Goal: Information Seeking & Learning: Learn about a topic

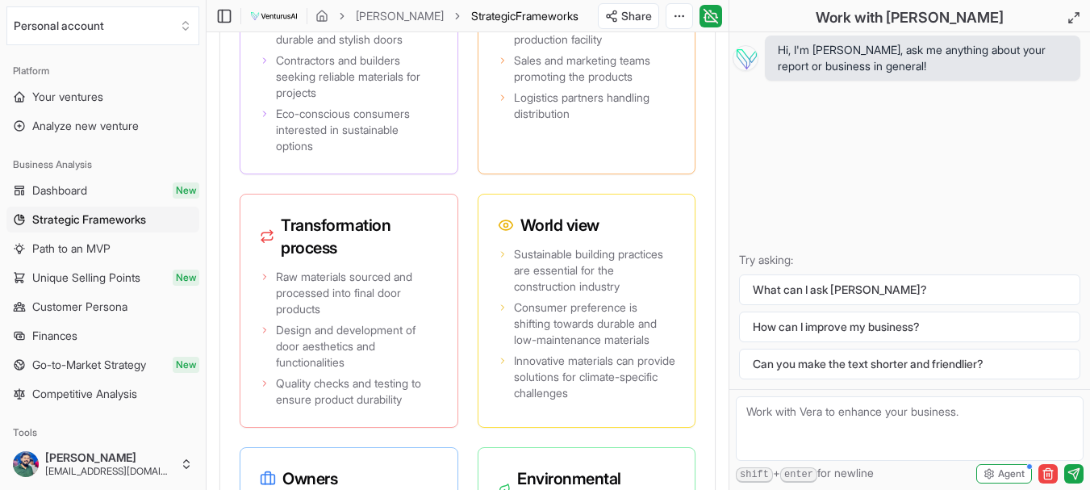
scroll to position [38021, 0]
click at [794, 322] on button "How can I improve my business?" at bounding box center [909, 326] width 341 height 31
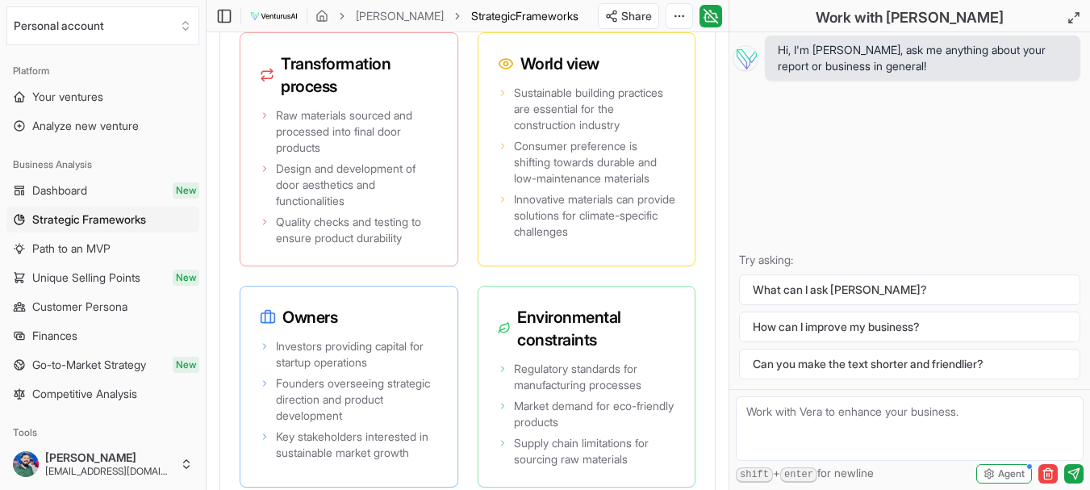
scroll to position [5051, 0]
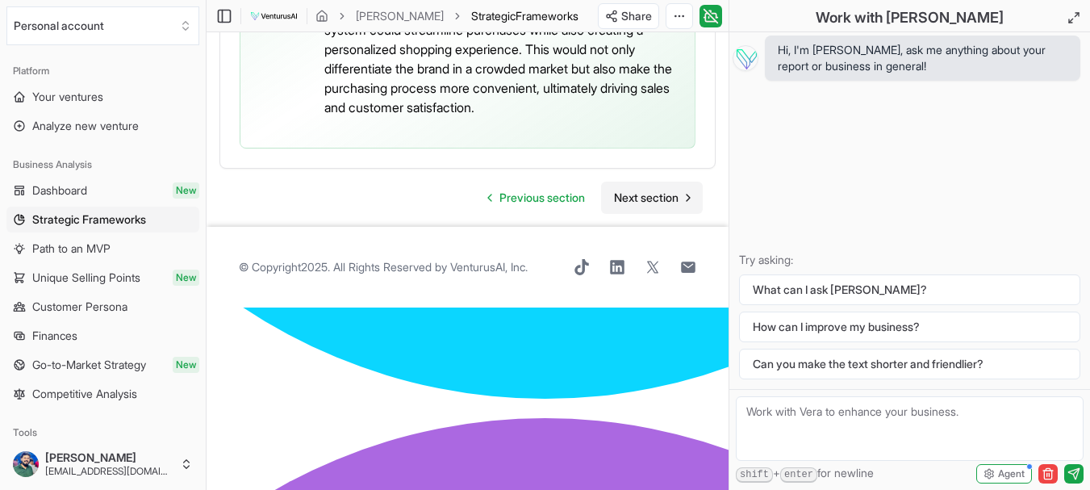
click at [663, 206] on span "Next section" at bounding box center [646, 198] width 65 height 16
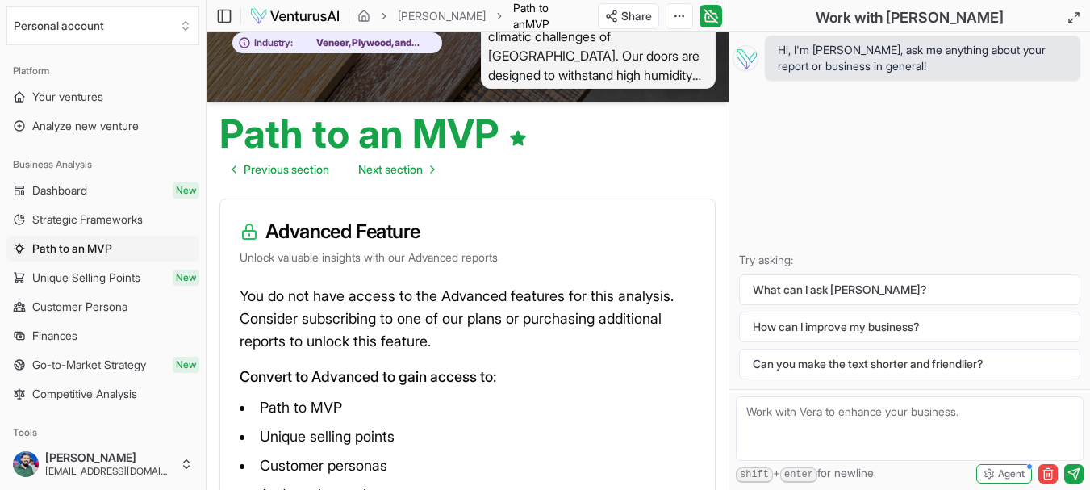
scroll to position [161, 0]
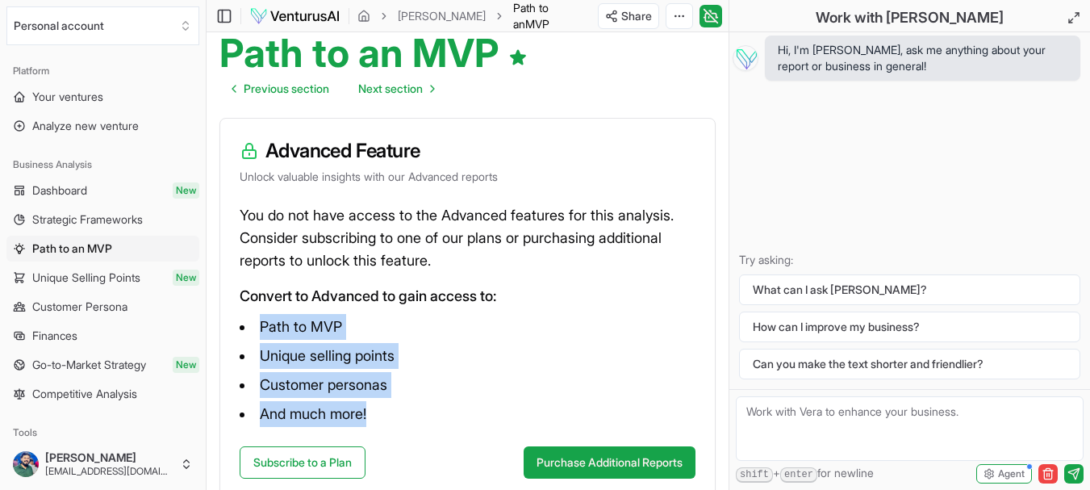
drag, startPoint x: 248, startPoint y: 321, endPoint x: 380, endPoint y: 416, distance: 162.3
click at [380, 416] on ul "Path to MVP Unique selling points Customer personas And much more!" at bounding box center [468, 370] width 456 height 113
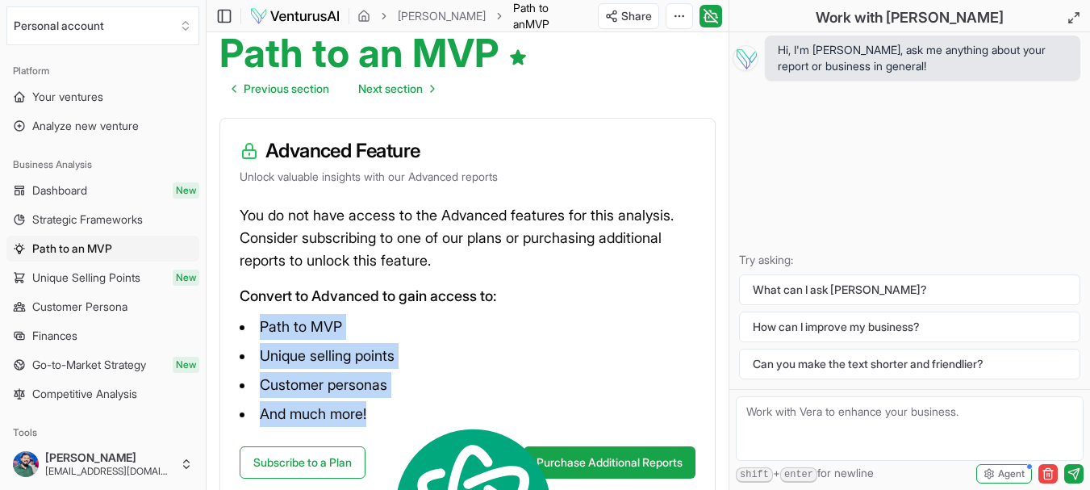
copy ul "Path to MVP Unique selling points Customer personas And much more!"
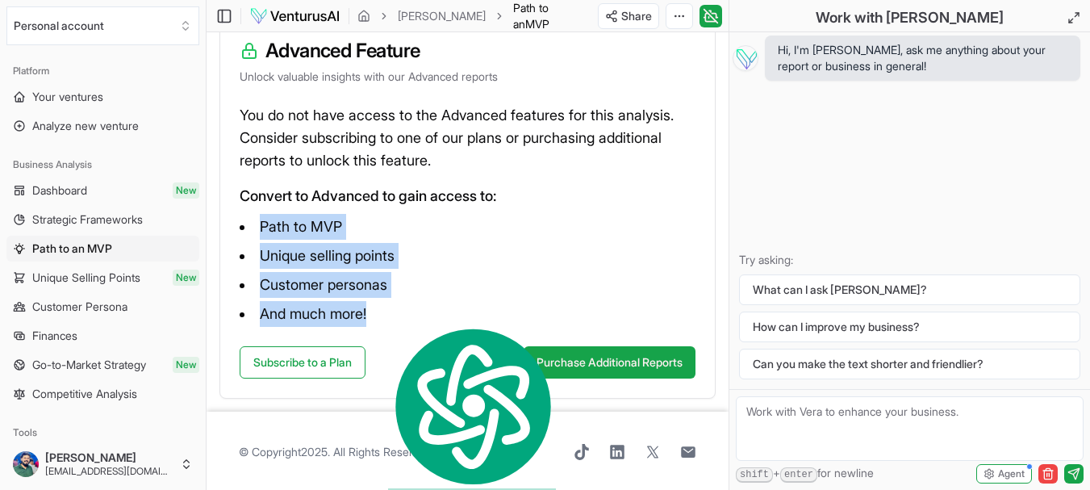
scroll to position [264, 0]
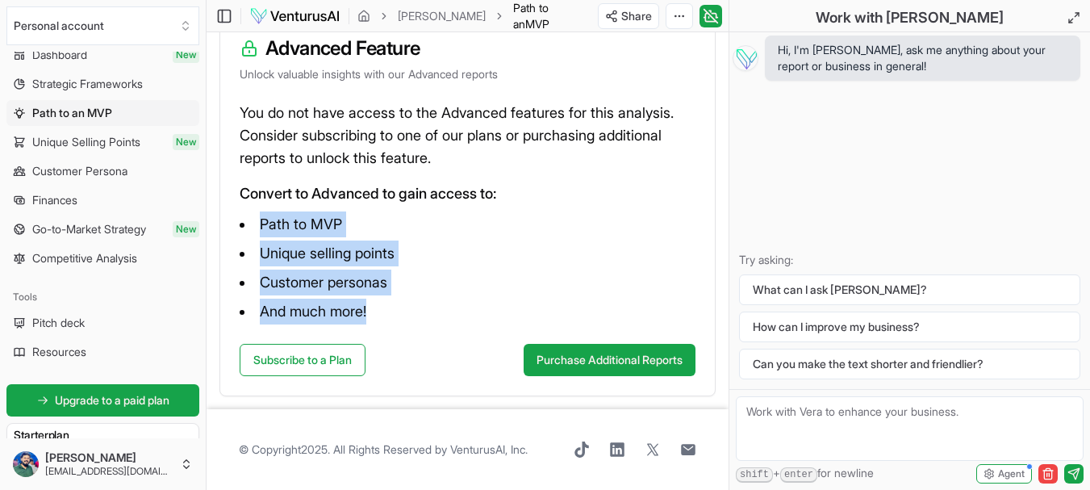
scroll to position [161, 0]
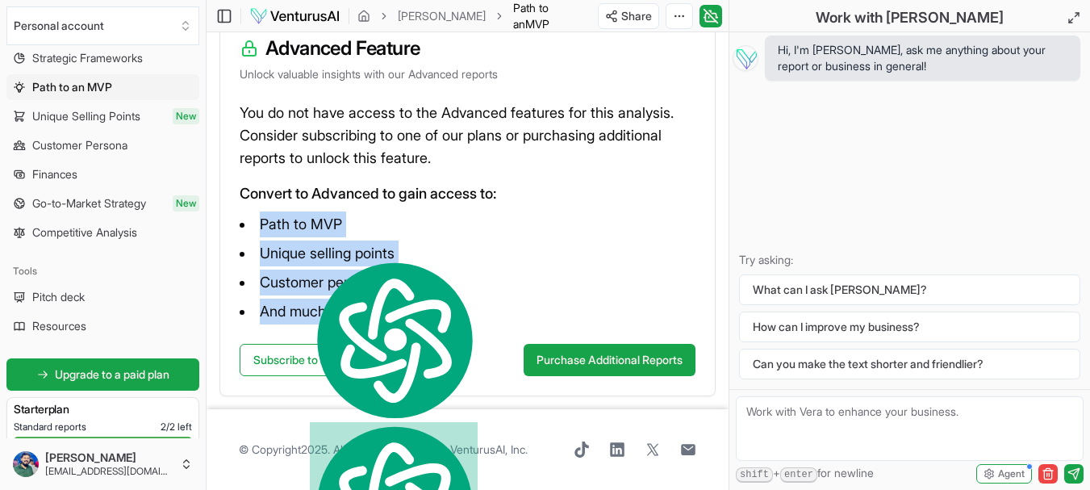
drag, startPoint x: 302, startPoint y: 250, endPoint x: 553, endPoint y: 216, distance: 253.9
click at [553, 216] on li "Path to MVP" at bounding box center [468, 224] width 456 height 26
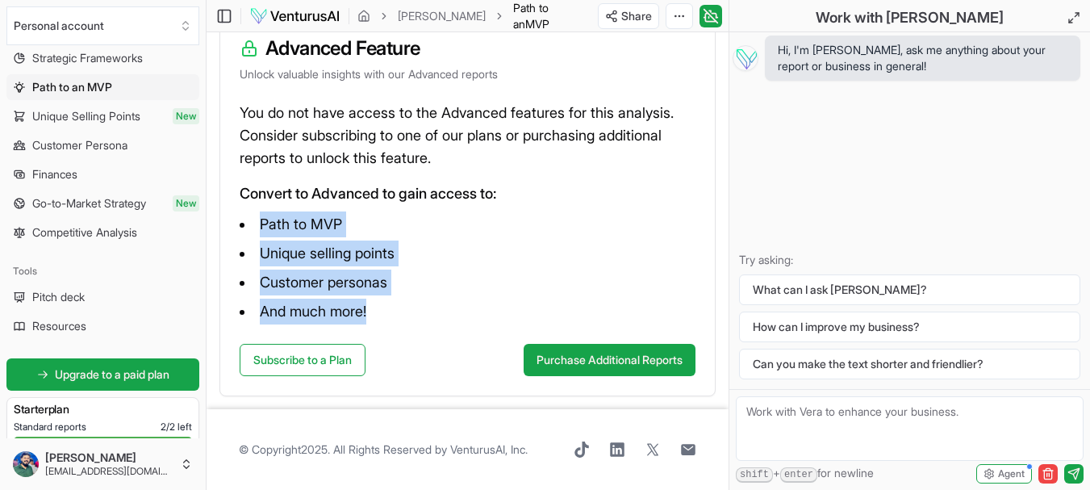
drag, startPoint x: 260, startPoint y: 219, endPoint x: 380, endPoint y: 304, distance: 147.0
click at [380, 304] on ul "Path to MVP Unique selling points Customer personas And much more!" at bounding box center [468, 267] width 456 height 113
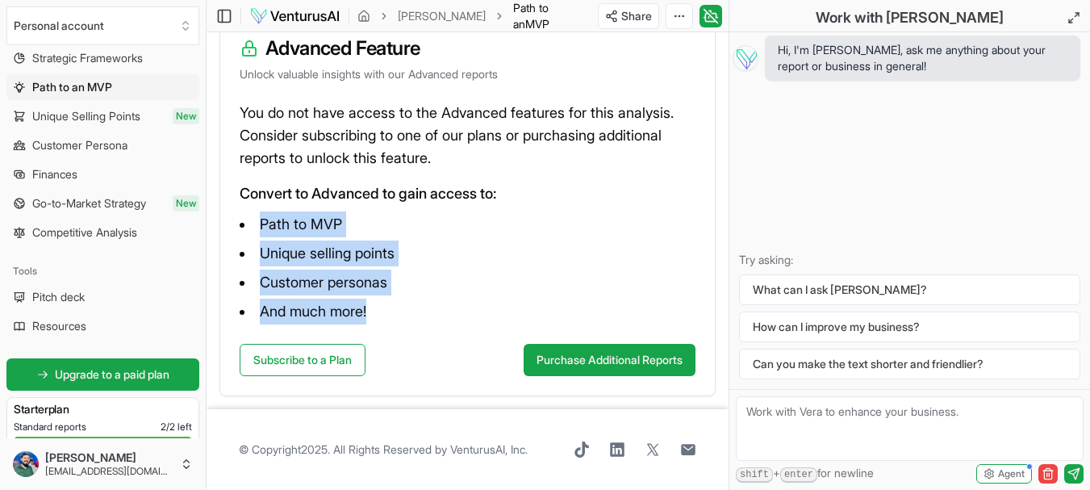
scroll to position [57, 0]
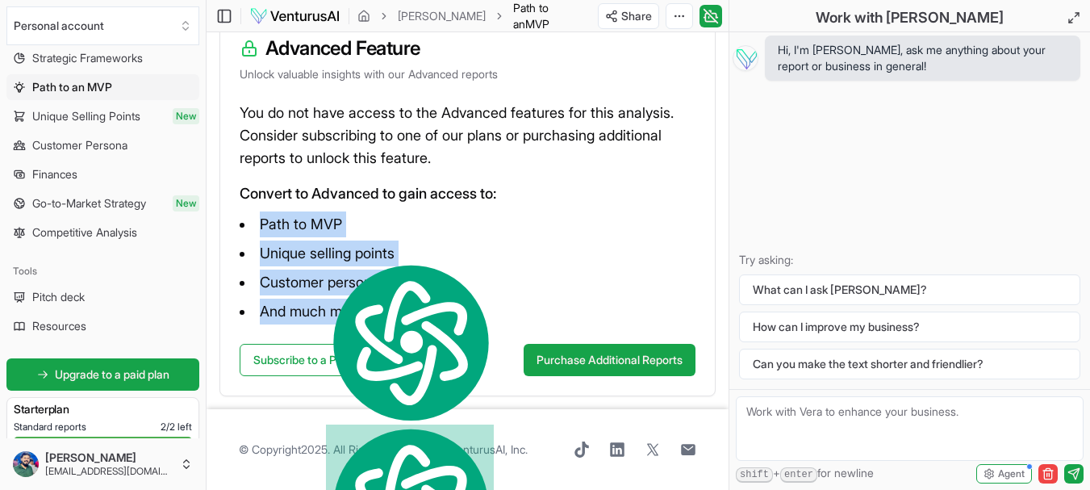
drag, startPoint x: 318, startPoint y: 252, endPoint x: 561, endPoint y: 221, distance: 245.6
click at [561, 221] on li "Path to MVP" at bounding box center [468, 224] width 456 height 26
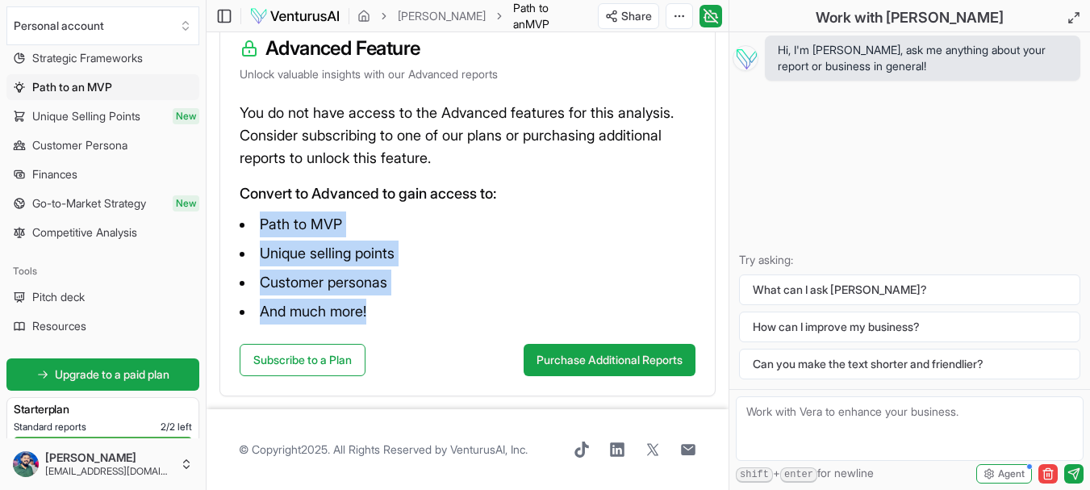
drag, startPoint x: 370, startPoint y: 313, endPoint x: 249, endPoint y: 231, distance: 146.3
click at [249, 231] on ul "Path to MVP Unique selling points Customer personas And much more!" at bounding box center [468, 267] width 456 height 113
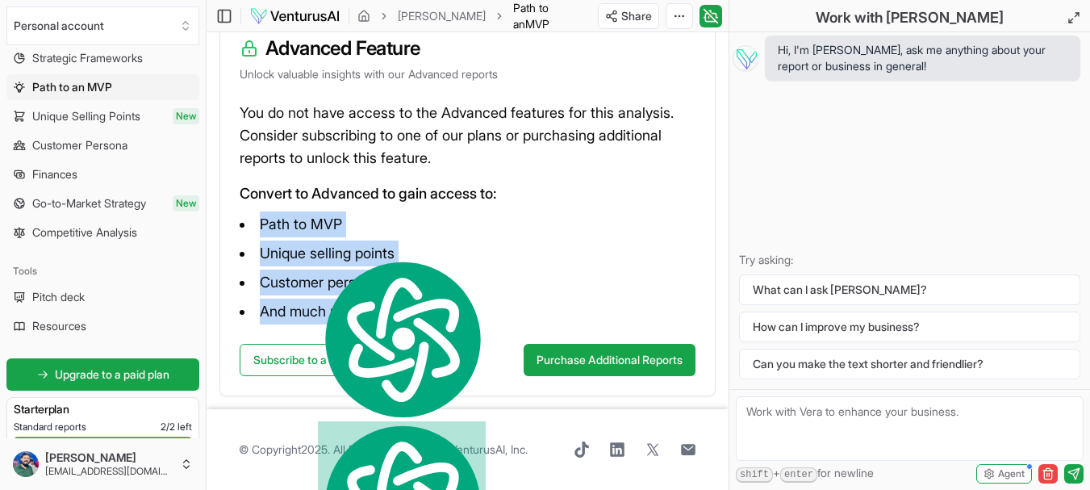
drag, startPoint x: 310, startPoint y: 249, endPoint x: 586, endPoint y: 225, distance: 277.7
click at [586, 225] on li "Path to MVP" at bounding box center [468, 224] width 456 height 26
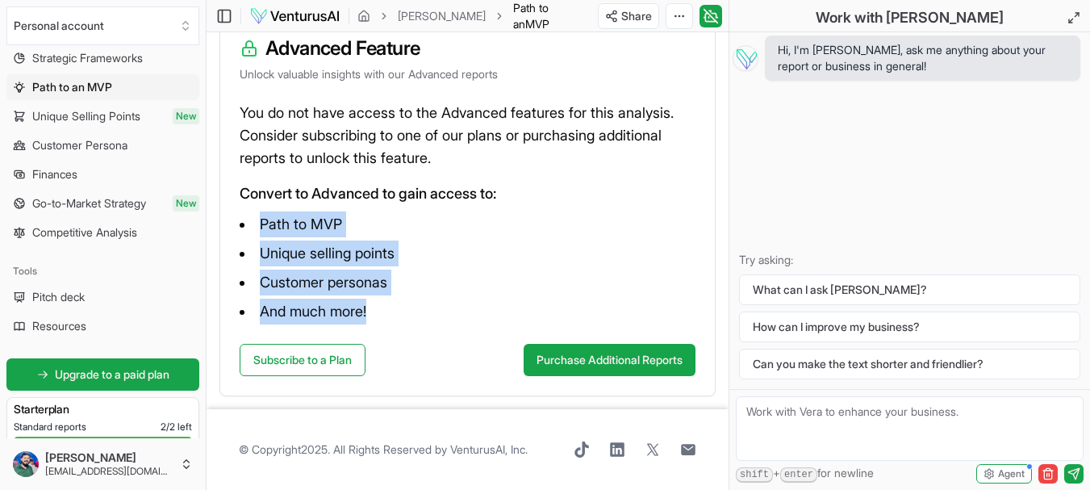
drag, startPoint x: 352, startPoint y: 313, endPoint x: 257, endPoint y: 223, distance: 130.1
click at [257, 223] on ul "Path to MVP Unique selling points Customer personas And much more!" at bounding box center [468, 267] width 456 height 113
